Goal: Check status: Check status

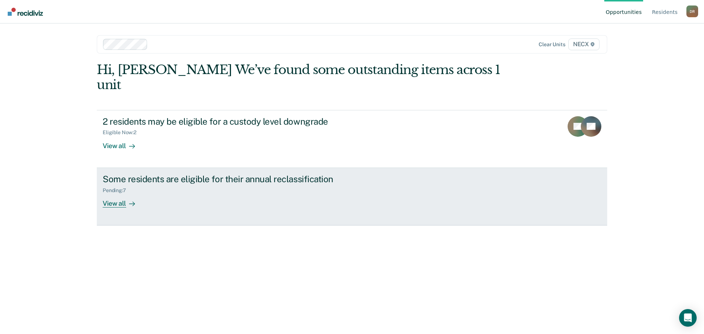
click at [110, 193] on div "View all" at bounding box center [123, 200] width 41 height 14
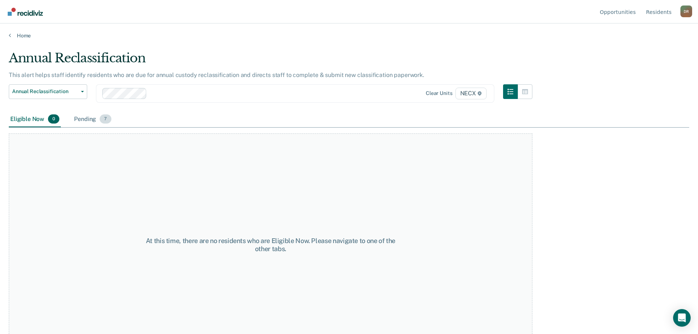
click at [86, 118] on div "Pending 7" at bounding box center [93, 119] width 40 height 16
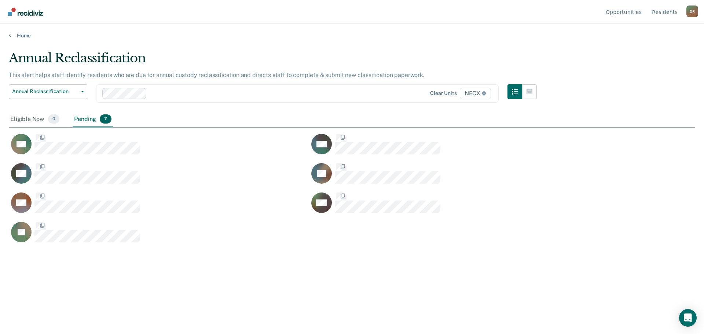
scroll to position [223, 681]
